Goal: Register for event/course

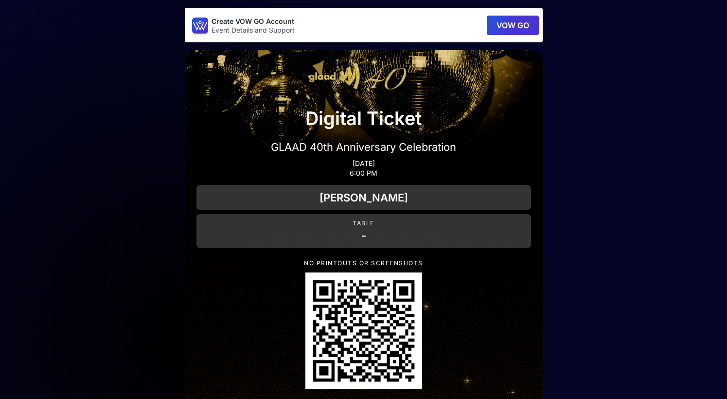
click at [509, 26] on button "VOW GO" at bounding box center [513, 25] width 52 height 19
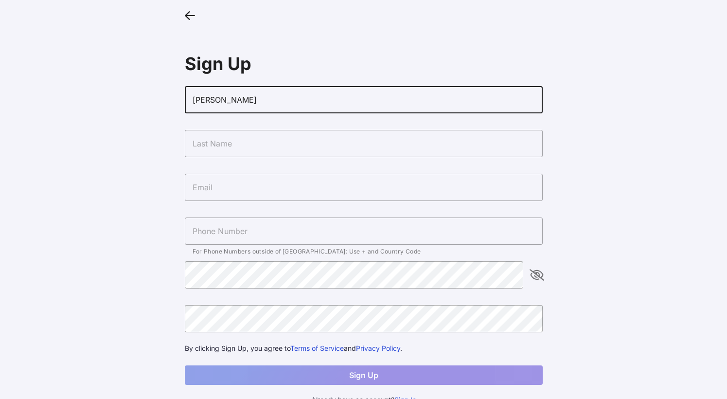
type input "[PERSON_NAME]"
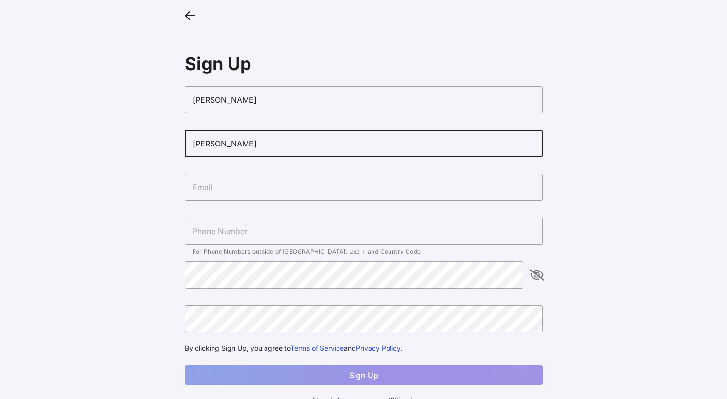
type input "[PERSON_NAME]"
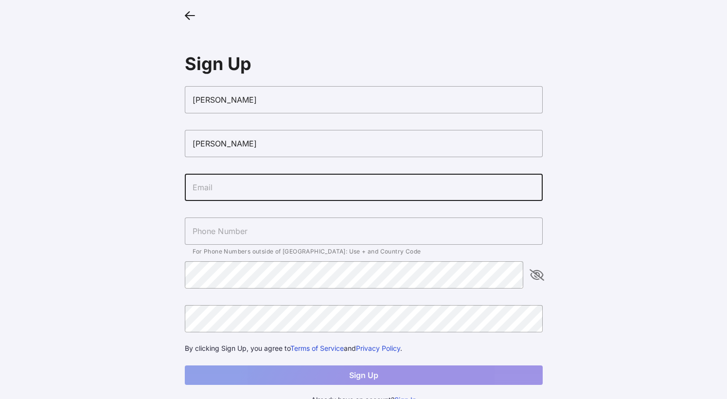
type input "t"
type input "[EMAIL_ADDRESS][DOMAIN_NAME]"
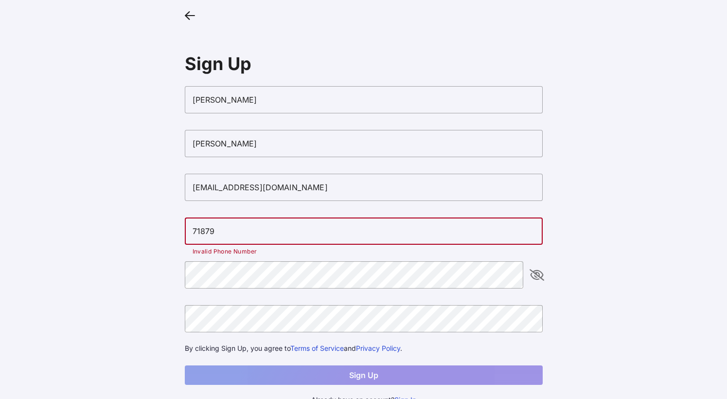
type input "718791"
type input "[PHONE_NUMBER]"
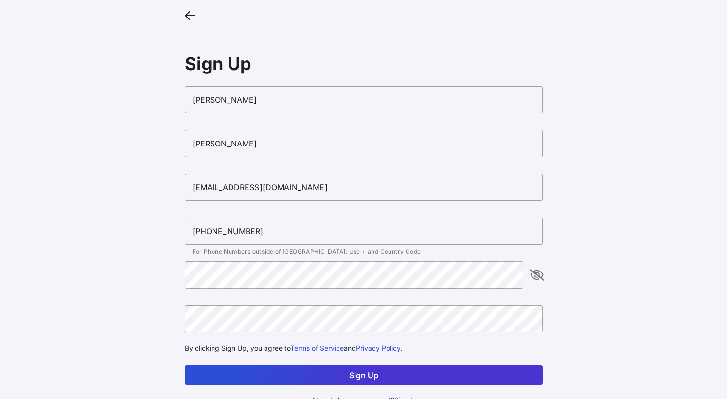
click at [351, 336] on div at bounding box center [364, 339] width 342 height 7
click at [128, 333] on main "Sign Up [PERSON_NAME] [EMAIL_ADDRESS][DOMAIN_NAME] [PHONE_NUMBER] For Phone Num…" at bounding box center [363, 206] width 727 height 413
click at [375, 371] on button "Sign Up" at bounding box center [364, 374] width 358 height 19
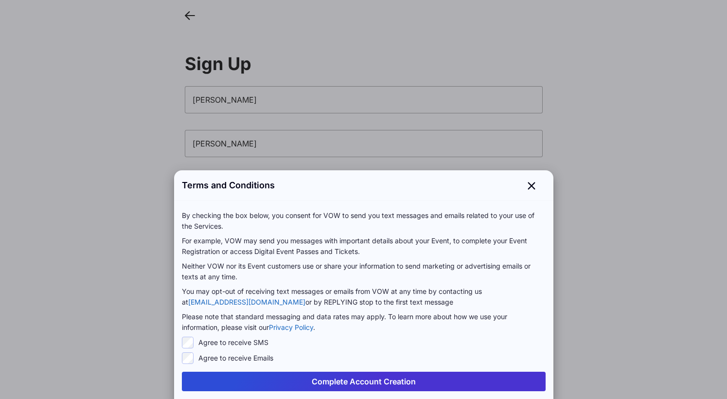
click at [338, 384] on button "Complete Account Creation" at bounding box center [364, 381] width 364 height 19
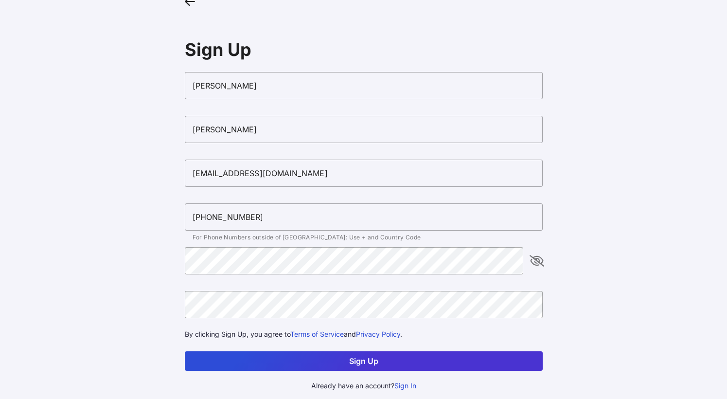
scroll to position [14, 0]
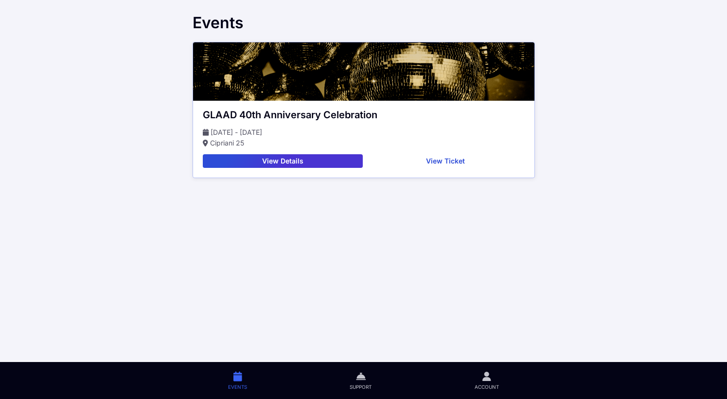
click at [306, 161] on button "View Details" at bounding box center [283, 161] width 161 height 14
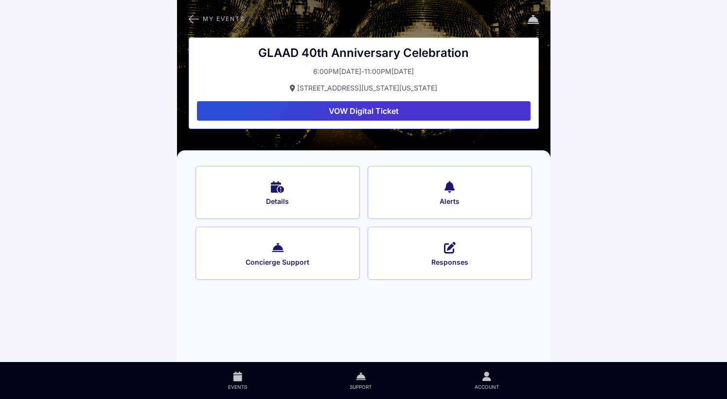
click at [277, 188] on icon at bounding box center [277, 186] width 13 height 14
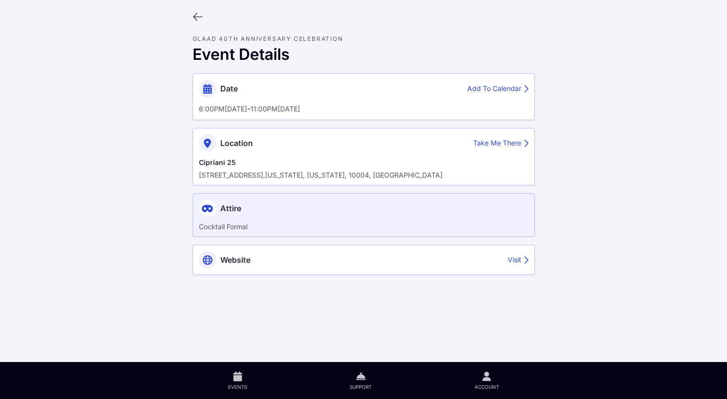
click at [514, 258] on div "Visit" at bounding box center [518, 260] width 21 height 10
